Goal: Obtain resource: Download file/media

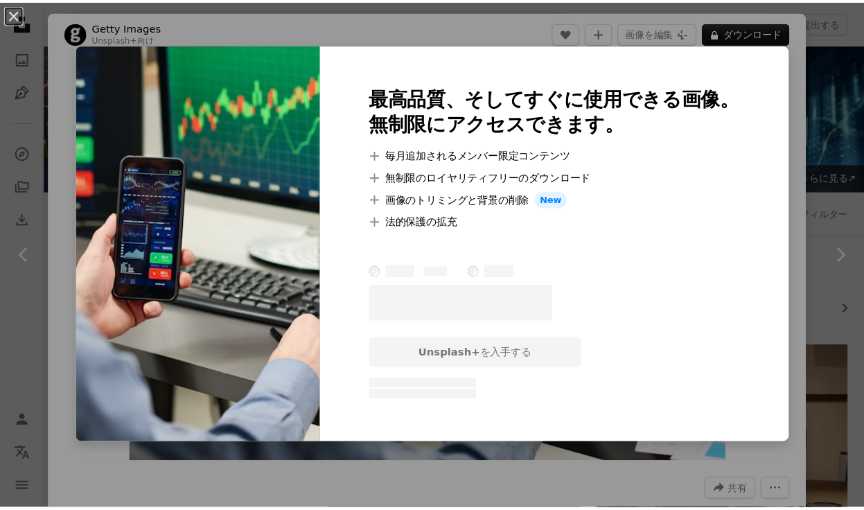
scroll to position [450, 0]
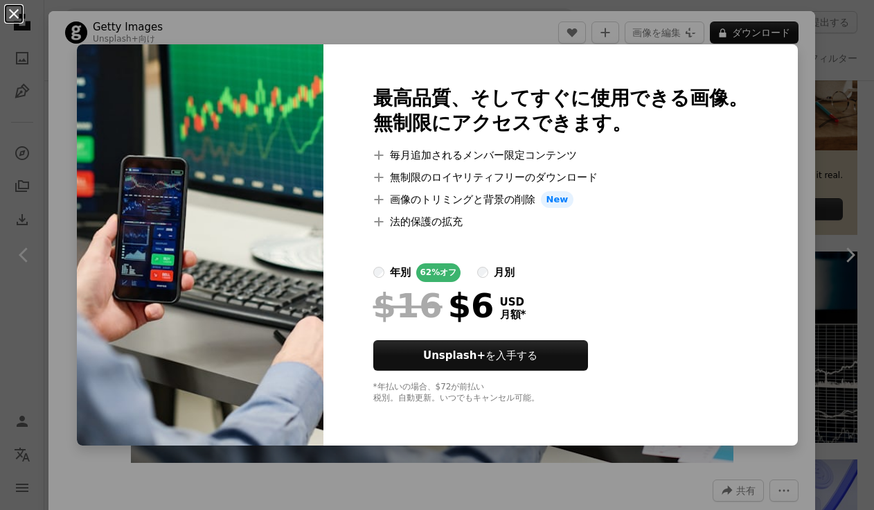
click at [12, 17] on button "An X shape" at bounding box center [14, 14] width 17 height 17
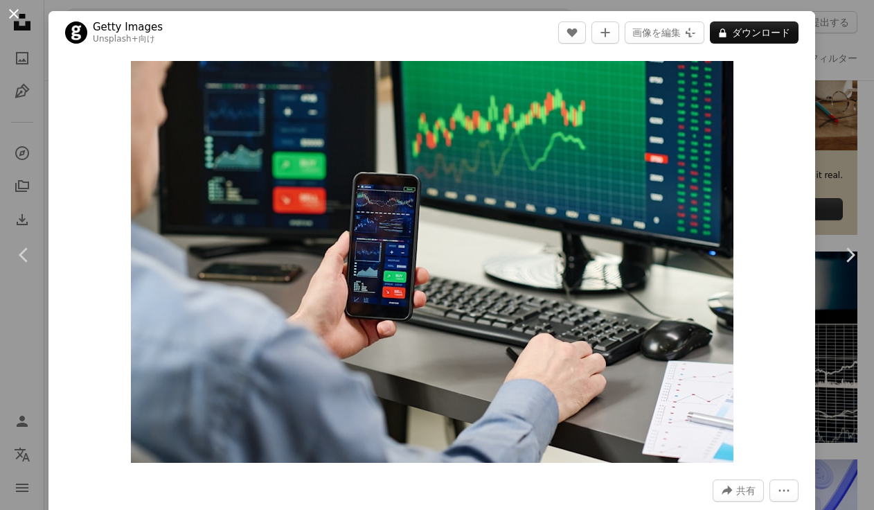
click at [12, 16] on button "An X shape" at bounding box center [14, 14] width 17 height 17
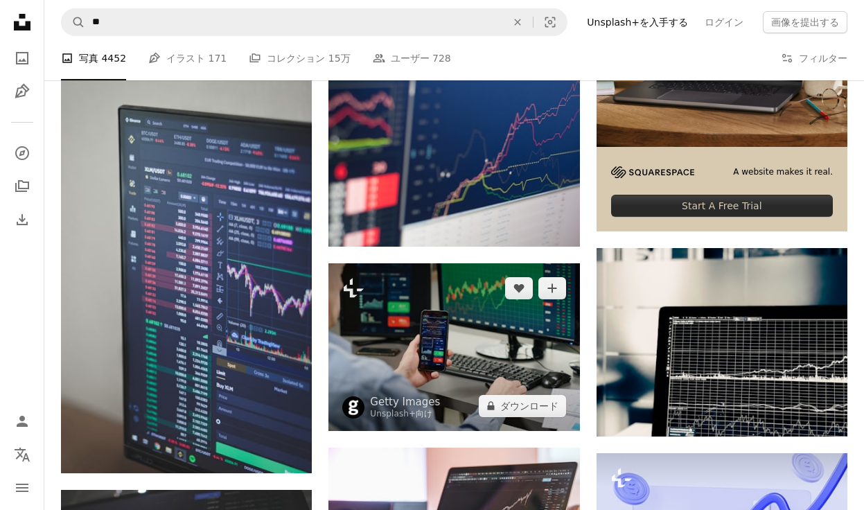
scroll to position [252, 0]
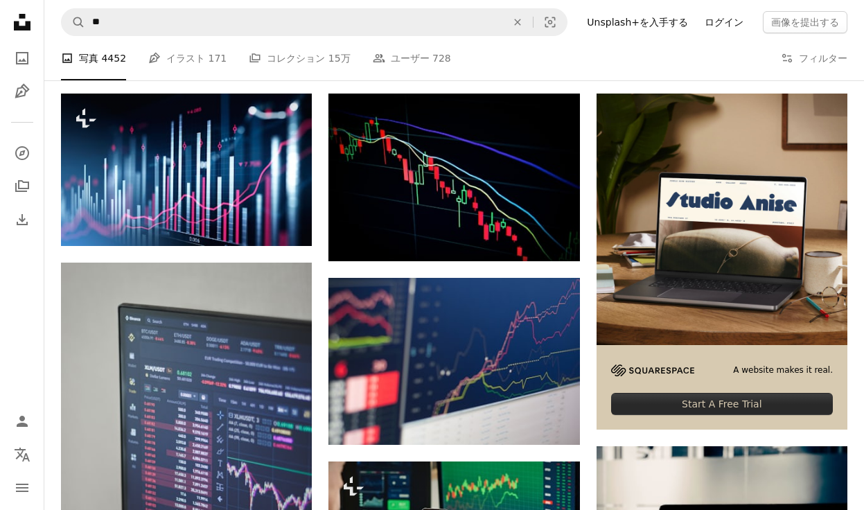
click at [719, 28] on link "ログイン" at bounding box center [723, 22] width 55 height 22
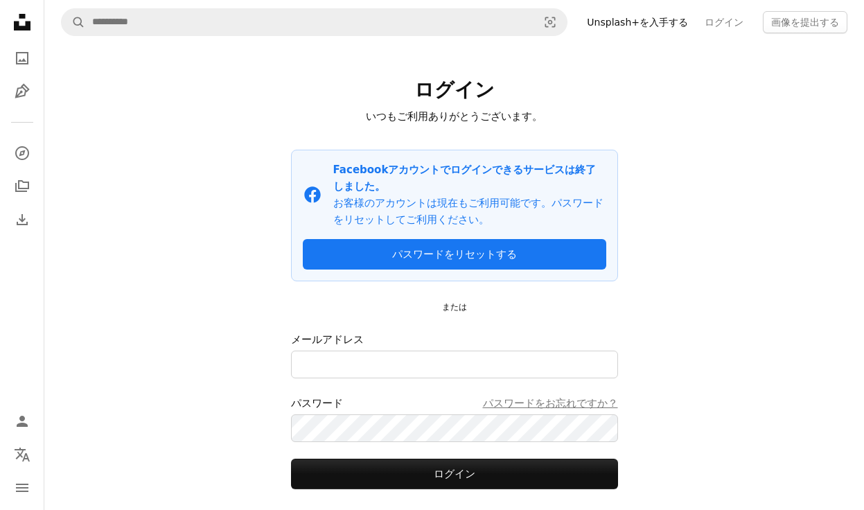
click at [678, 23] on link "Unsplash+を入手する" at bounding box center [638, 22] width 118 height 22
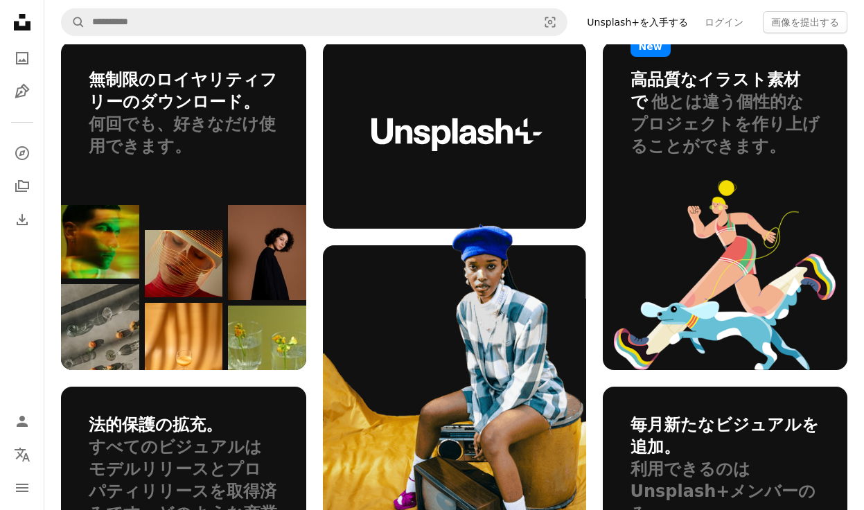
scroll to position [915, 0]
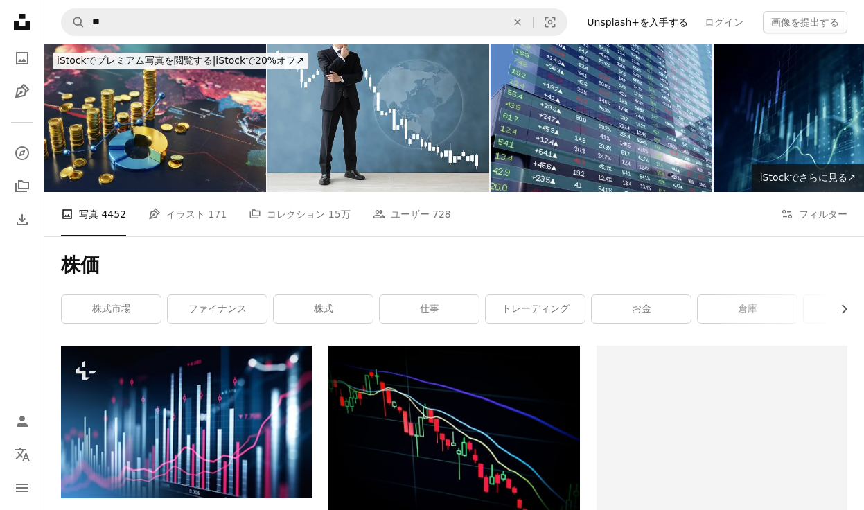
scroll to position [252, 0]
